Goal: Check status: Check status

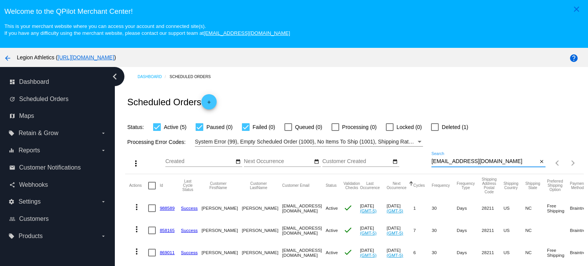
click at [451, 163] on input "[EMAIL_ADDRESS][DOMAIN_NAME]" at bounding box center [484, 161] width 106 height 6
paste input "codygirl9906"
type input "[EMAIL_ADDRESS][DOMAIN_NAME]"
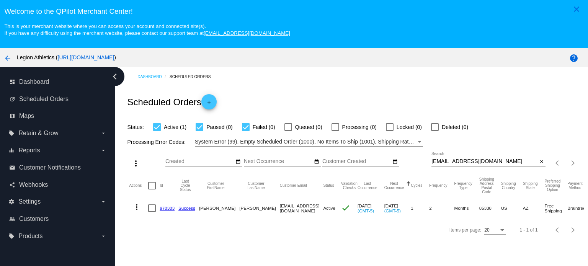
click at [169, 209] on link "970303" at bounding box center [167, 207] width 15 height 5
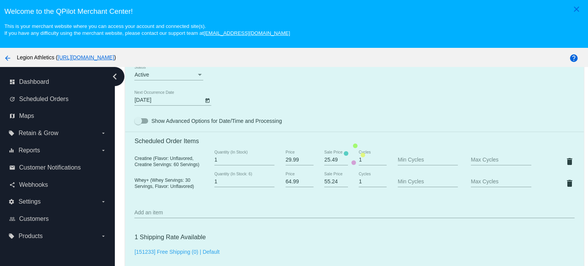
scroll to position [497, 0]
